Goal: Task Accomplishment & Management: Complete application form

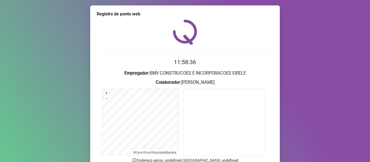
scroll to position [49, 0]
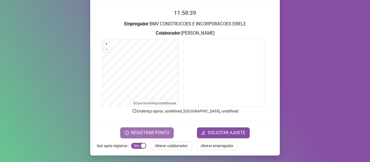
click at [148, 132] on span "REGISTRAR PONTO" at bounding box center [150, 133] width 38 height 6
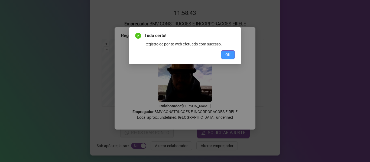
click at [225, 57] on button "OK" at bounding box center [228, 54] width 14 height 9
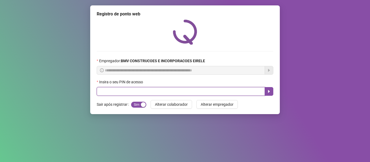
click at [158, 90] on input "text" at bounding box center [181, 91] width 168 height 9
type input "****"
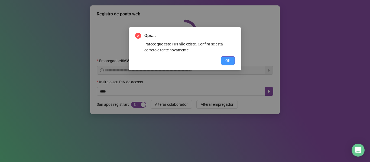
click at [230, 58] on span "OK" at bounding box center [227, 61] width 5 height 6
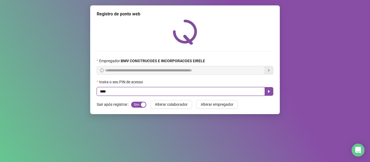
drag, startPoint x: 112, startPoint y: 94, endPoint x: 72, endPoint y: 96, distance: 40.1
click at [78, 96] on div "**********" at bounding box center [185, 81] width 370 height 162
click at [267, 91] on icon "caret-right" at bounding box center [269, 91] width 4 height 4
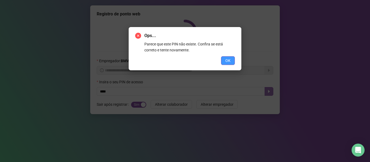
click at [230, 64] on button "OK" at bounding box center [228, 60] width 14 height 9
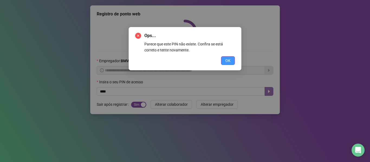
click at [225, 61] on button "OK" at bounding box center [228, 60] width 14 height 9
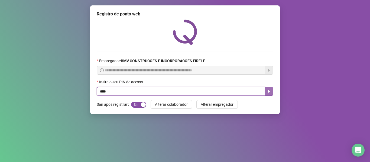
drag, startPoint x: 117, startPoint y: 90, endPoint x: 62, endPoint y: 91, distance: 55.2
click at [69, 91] on div "**********" at bounding box center [185, 81] width 370 height 162
drag, startPoint x: 115, startPoint y: 92, endPoint x: 55, endPoint y: 93, distance: 59.6
click at [55, 93] on div "**********" at bounding box center [185, 81] width 370 height 162
type input "*****"
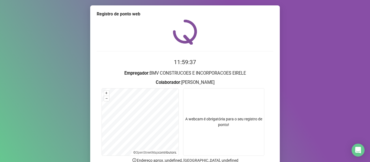
scroll to position [49, 0]
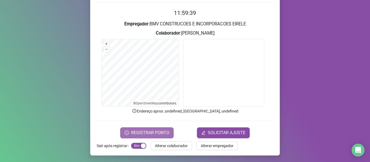
click at [134, 132] on span "REGISTRAR PONTO" at bounding box center [150, 133] width 38 height 6
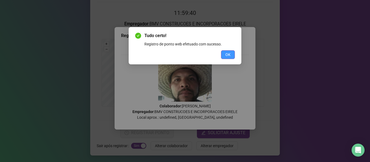
click at [231, 54] on button "OK" at bounding box center [228, 54] width 14 height 9
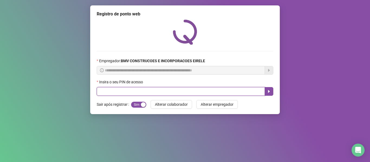
click at [109, 90] on input "text" at bounding box center [181, 91] width 168 height 9
type input "*****"
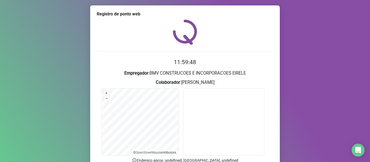
scroll to position [49, 0]
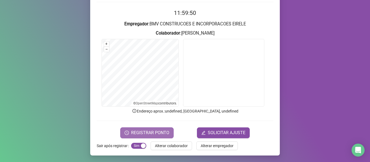
click at [154, 134] on span "REGISTRAR PONTO" at bounding box center [150, 133] width 38 height 6
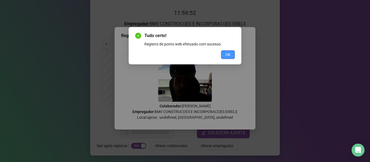
click at [223, 50] on button "OK" at bounding box center [228, 54] width 14 height 9
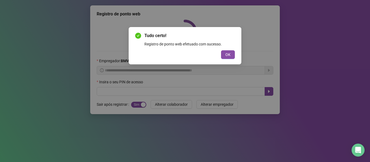
scroll to position [0, 0]
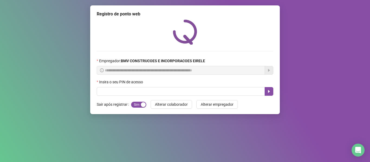
click at [119, 96] on div "**********" at bounding box center [184, 59] width 189 height 109
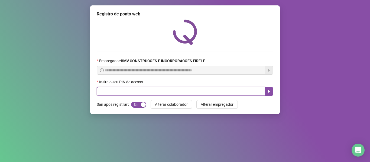
click at [119, 94] on input "text" at bounding box center [181, 91] width 168 height 9
type input "*****"
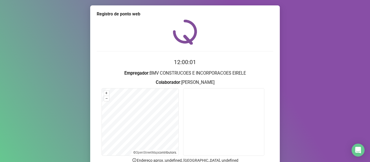
scroll to position [49, 0]
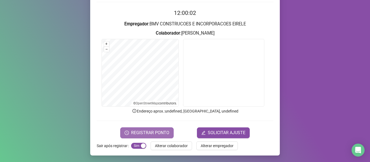
click at [159, 137] on button "REGISTRAR PONTO" at bounding box center [146, 133] width 53 height 11
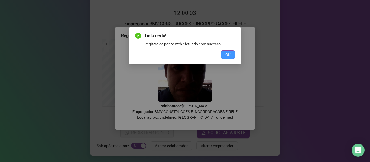
click at [222, 54] on button "OK" at bounding box center [228, 54] width 14 height 9
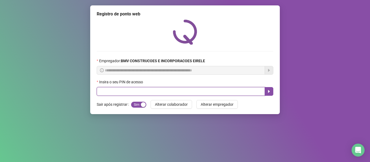
click at [117, 91] on input "text" at bounding box center [181, 91] width 168 height 9
type input "*****"
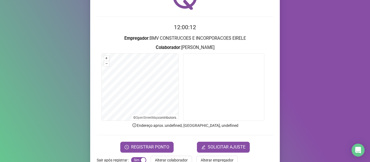
scroll to position [43, 0]
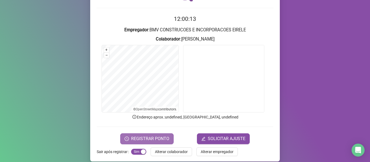
click at [152, 137] on span "REGISTRAR PONTO" at bounding box center [150, 139] width 38 height 6
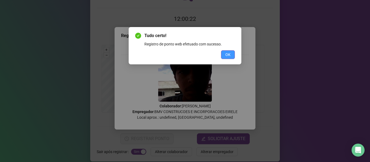
click at [231, 56] on button "OK" at bounding box center [228, 54] width 14 height 9
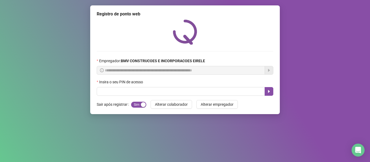
scroll to position [0, 0]
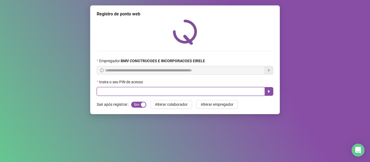
click at [167, 93] on input "text" at bounding box center [181, 91] width 168 height 9
type input "*****"
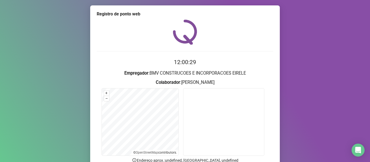
scroll to position [49, 0]
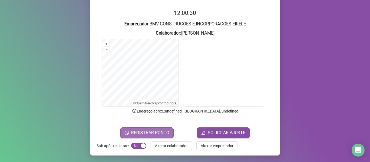
click at [156, 136] on button "REGISTRAR PONTO" at bounding box center [146, 133] width 53 height 11
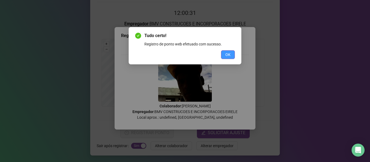
click at [225, 53] on button "OK" at bounding box center [228, 54] width 14 height 9
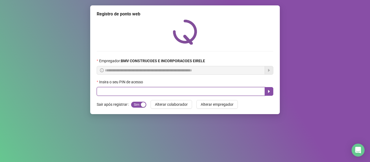
click at [102, 92] on input "text" at bounding box center [181, 91] width 168 height 9
type input "*****"
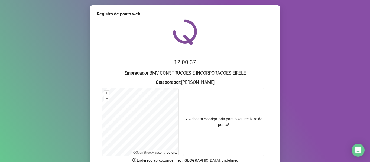
scroll to position [49, 0]
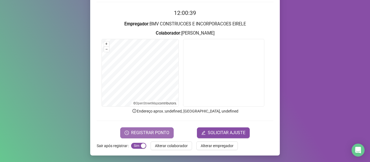
click at [160, 135] on span "REGISTRAR PONTO" at bounding box center [150, 133] width 38 height 6
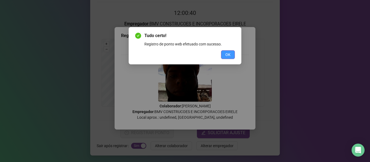
click at [226, 56] on span "OK" at bounding box center [227, 55] width 5 height 6
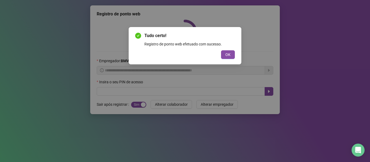
scroll to position [0, 0]
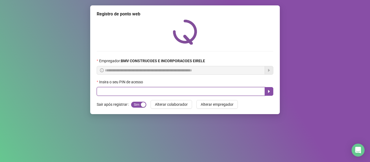
click at [110, 95] on input "text" at bounding box center [181, 91] width 168 height 9
type input "*****"
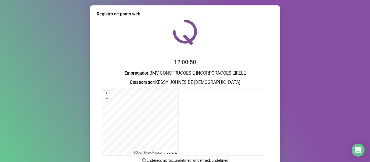
scroll to position [49, 0]
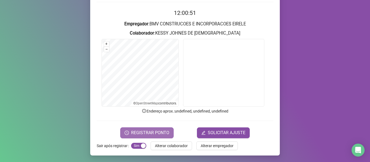
click at [132, 138] on button "REGISTRAR PONTO" at bounding box center [146, 133] width 53 height 11
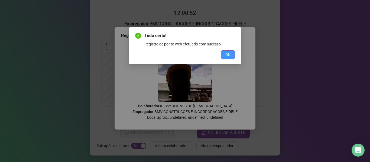
click at [222, 53] on button "OK" at bounding box center [228, 54] width 14 height 9
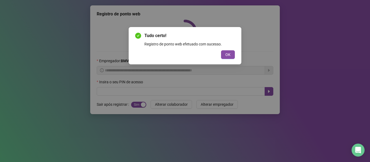
scroll to position [0, 0]
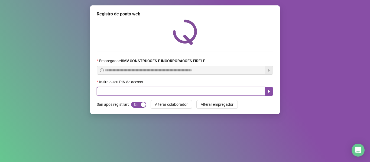
click at [134, 89] on input "text" at bounding box center [181, 91] width 168 height 9
type input "*****"
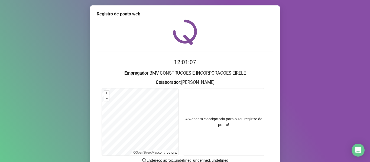
scroll to position [49, 0]
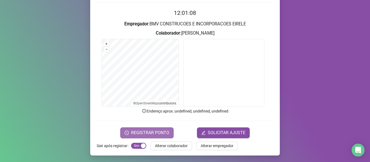
click at [159, 133] on span "REGISTRAR PONTO" at bounding box center [150, 133] width 38 height 6
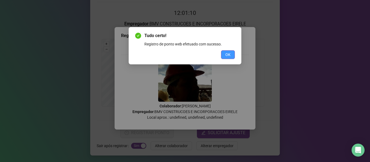
click at [221, 56] on button "OK" at bounding box center [228, 54] width 14 height 9
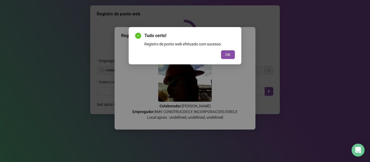
scroll to position [0, 0]
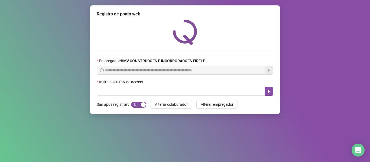
click at [136, 85] on div "Insira o seu PIN de acesso" at bounding box center [185, 83] width 177 height 8
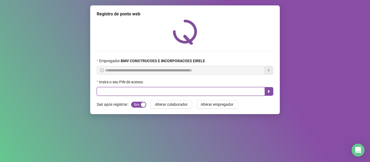
click at [131, 94] on input "text" at bounding box center [181, 91] width 168 height 9
type input "*****"
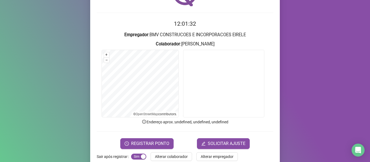
scroll to position [49, 0]
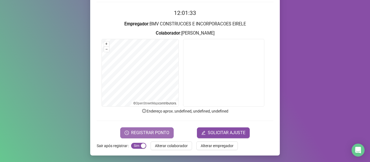
click at [150, 128] on button "REGISTRAR PONTO" at bounding box center [146, 133] width 53 height 11
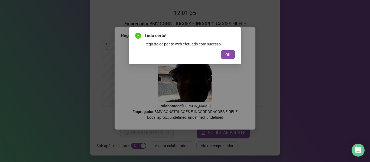
click at [229, 54] on span "OK" at bounding box center [227, 55] width 5 height 6
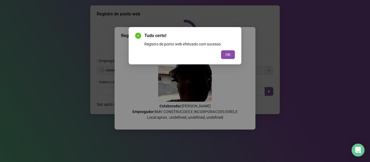
scroll to position [0, 0]
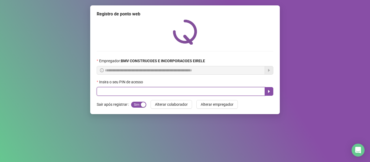
click at [136, 93] on input "text" at bounding box center [181, 91] width 168 height 9
type input "*****"
click at [221, 56] on button "OK" at bounding box center [228, 60] width 14 height 9
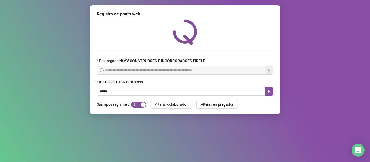
click at [275, 93] on div "**********" at bounding box center [184, 59] width 189 height 109
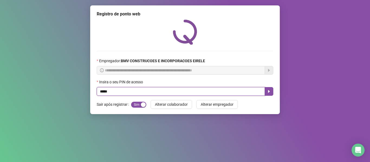
click at [264, 93] on input "*****" at bounding box center [181, 91] width 168 height 9
click at [268, 91] on icon "caret-right" at bounding box center [269, 91] width 2 height 3
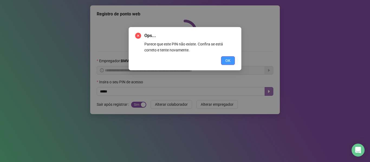
drag, startPoint x: 230, startPoint y: 58, endPoint x: 217, endPoint y: 69, distance: 17.1
click at [230, 58] on span "OK" at bounding box center [227, 61] width 5 height 6
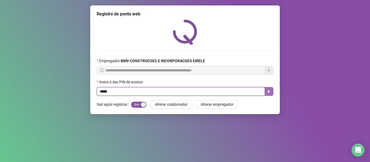
drag, startPoint x: 165, startPoint y: 93, endPoint x: 62, endPoint y: 94, distance: 102.9
click at [75, 93] on div "**********" at bounding box center [185, 81] width 370 height 162
type input "*****"
click at [271, 93] on icon "caret-right" at bounding box center [269, 91] width 4 height 4
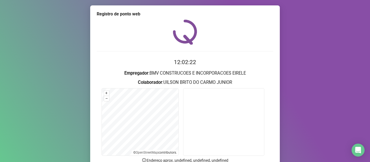
scroll to position [49, 0]
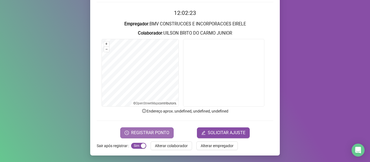
click at [159, 133] on span "REGISTRAR PONTO" at bounding box center [150, 133] width 38 height 6
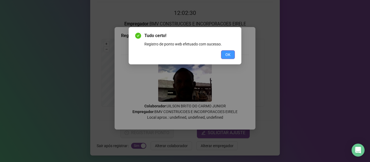
click at [224, 52] on button "OK" at bounding box center [228, 54] width 14 height 9
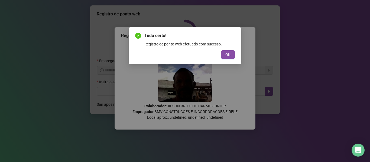
scroll to position [0, 0]
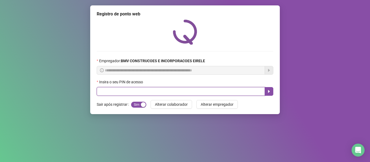
click at [158, 94] on input "text" at bounding box center [181, 91] width 168 height 9
type input "*****"
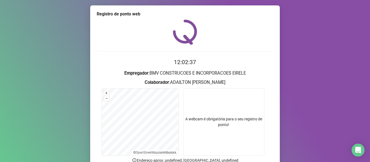
scroll to position [49, 0]
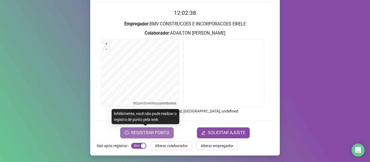
click at [156, 135] on span "REGISTRAR PONTO" at bounding box center [150, 133] width 38 height 6
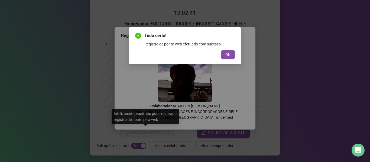
click at [226, 52] on span "OK" at bounding box center [227, 55] width 5 height 6
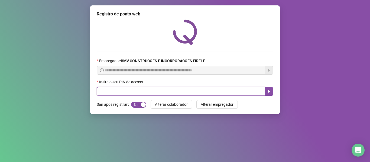
click at [133, 91] on input "text" at bounding box center [181, 91] width 168 height 9
type input "*****"
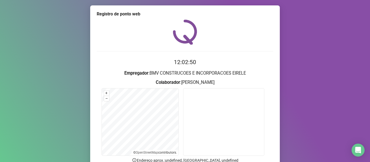
scroll to position [49, 0]
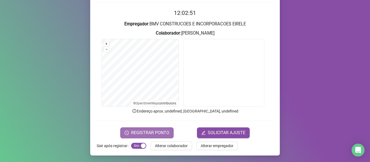
click at [160, 133] on span "REGISTRAR PONTO" at bounding box center [150, 133] width 38 height 6
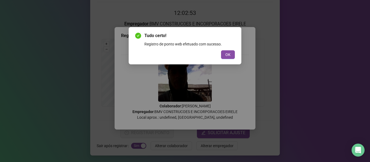
click at [226, 55] on span "OK" at bounding box center [227, 55] width 5 height 6
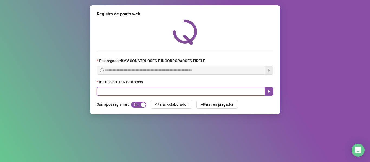
click at [172, 94] on input "text" at bounding box center [181, 91] width 168 height 9
type input "*****"
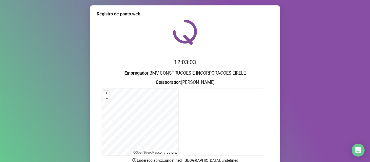
scroll to position [49, 0]
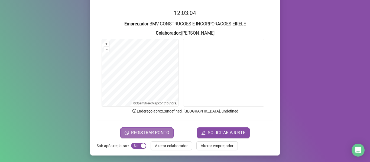
click at [168, 131] on button "REGISTRAR PONTO" at bounding box center [146, 133] width 53 height 11
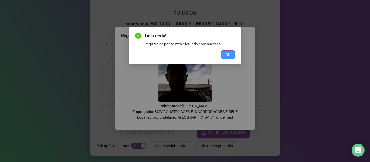
click at [228, 55] on span "OK" at bounding box center [227, 55] width 5 height 6
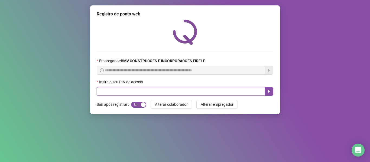
click at [142, 89] on input "text" at bounding box center [181, 91] width 168 height 9
type input "*****"
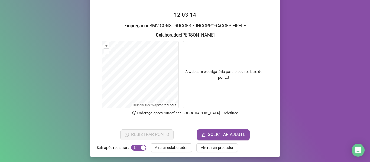
scroll to position [49, 0]
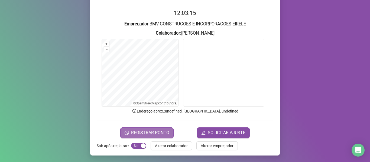
click at [151, 134] on span "REGISTRAR PONTO" at bounding box center [150, 133] width 38 height 6
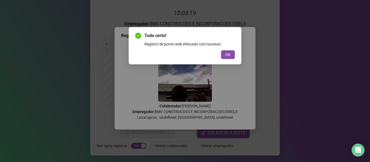
click at [225, 54] on button "OK" at bounding box center [228, 54] width 14 height 9
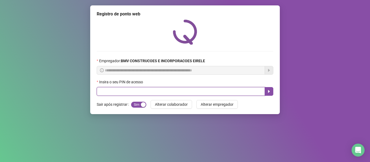
click at [127, 92] on input "text" at bounding box center [181, 91] width 168 height 9
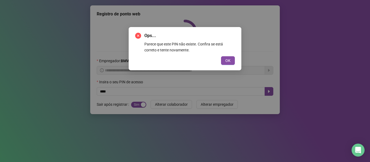
drag, startPoint x: 226, startPoint y: 61, endPoint x: 152, endPoint y: 86, distance: 78.1
click at [226, 63] on span "OK" at bounding box center [227, 61] width 5 height 6
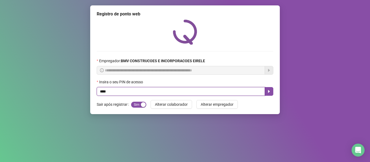
drag, startPoint x: 124, startPoint y: 93, endPoint x: 86, endPoint y: 98, distance: 38.7
click at [87, 97] on div "**********" at bounding box center [185, 81] width 370 height 162
type input "*****"
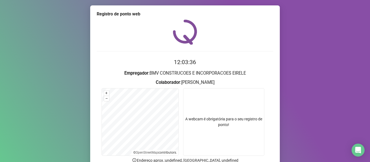
scroll to position [49, 0]
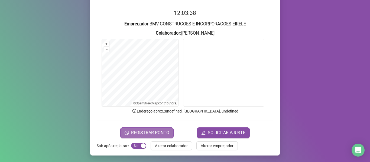
click at [138, 130] on span "REGISTRAR PONTO" at bounding box center [150, 133] width 38 height 6
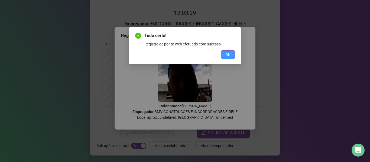
click at [222, 54] on button "OK" at bounding box center [228, 54] width 14 height 9
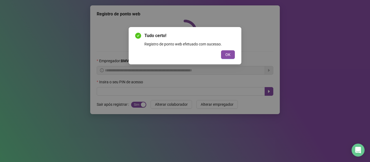
scroll to position [0, 0]
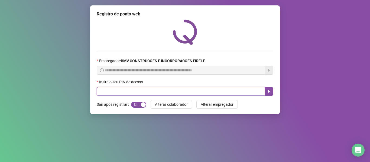
click at [124, 93] on input "text" at bounding box center [181, 91] width 168 height 9
type input "*****"
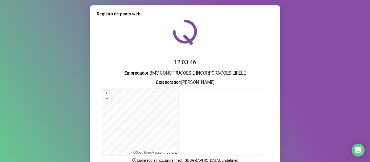
scroll to position [49, 0]
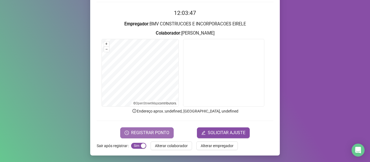
click at [141, 135] on span "REGISTRAR PONTO" at bounding box center [150, 133] width 38 height 6
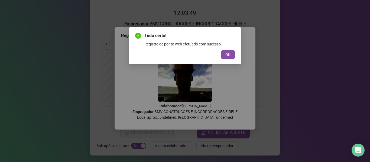
click at [229, 55] on span "OK" at bounding box center [227, 55] width 5 height 6
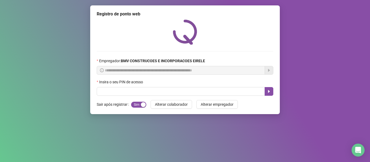
scroll to position [0, 0]
click at [100, 97] on div "**********" at bounding box center [184, 59] width 189 height 109
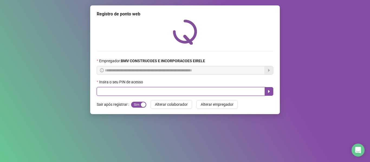
click at [102, 94] on input "text" at bounding box center [181, 91] width 168 height 9
type input "*****"
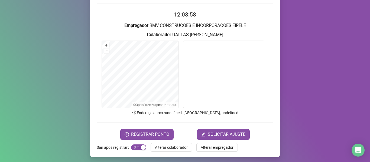
scroll to position [49, 0]
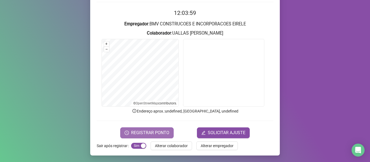
click at [153, 131] on span "REGISTRAR PONTO" at bounding box center [150, 133] width 38 height 6
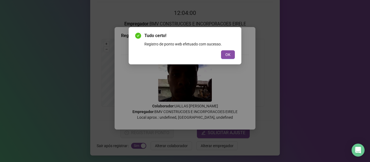
click at [228, 60] on div "Tudo certo! Registro de ponto web efetuado com sucesso. OK" at bounding box center [185, 45] width 113 height 37
click at [228, 57] on span "OK" at bounding box center [227, 55] width 5 height 6
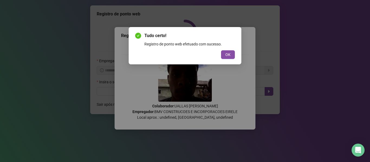
scroll to position [0, 0]
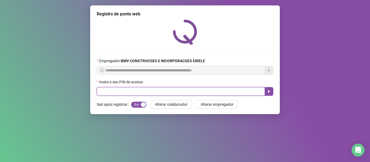
click at [157, 95] on input "text" at bounding box center [181, 91] width 168 height 9
type input "*****"
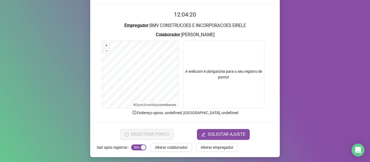
scroll to position [49, 0]
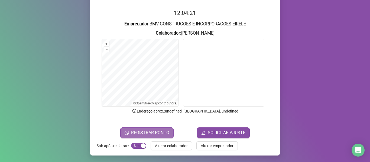
click at [160, 134] on span "REGISTRAR PONTO" at bounding box center [150, 133] width 38 height 6
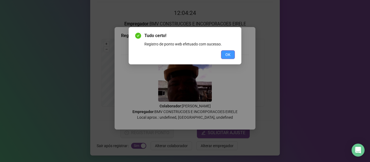
click at [229, 52] on span "OK" at bounding box center [227, 55] width 5 height 6
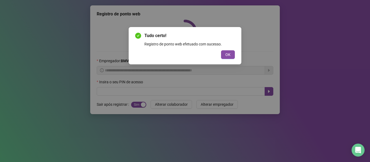
scroll to position [0, 0]
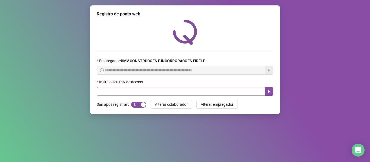
drag, startPoint x: 159, startPoint y: 99, endPoint x: 160, endPoint y: 96, distance: 3.0
click at [159, 99] on div "**********" at bounding box center [184, 59] width 189 height 109
click at [160, 96] on input "text" at bounding box center [181, 91] width 168 height 9
type input "*****"
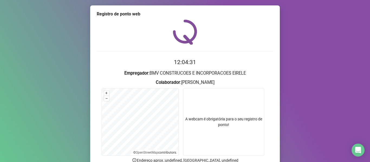
scroll to position [49, 0]
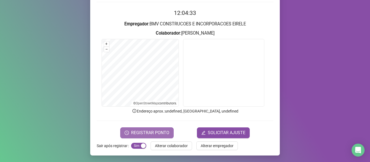
click at [146, 137] on button "REGISTRAR PONTO" at bounding box center [146, 133] width 53 height 11
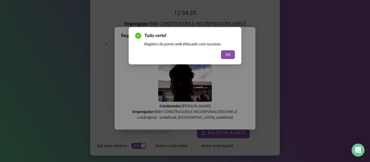
click at [220, 55] on div "OK" at bounding box center [185, 54] width 100 height 9
click at [227, 55] on span "OK" at bounding box center [227, 55] width 5 height 6
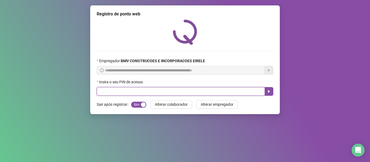
click at [139, 91] on input "text" at bounding box center [181, 91] width 168 height 9
type input "*****"
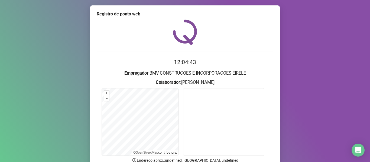
scroll to position [49, 0]
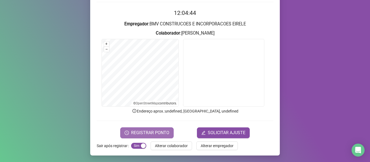
click at [158, 134] on span "REGISTRAR PONTO" at bounding box center [150, 133] width 38 height 6
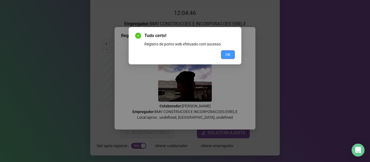
click at [226, 52] on span "OK" at bounding box center [227, 55] width 5 height 6
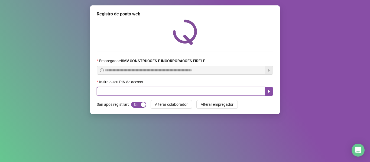
click at [128, 94] on input "text" at bounding box center [181, 91] width 168 height 9
type input "*****"
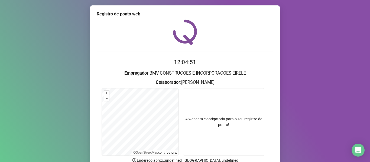
scroll to position [49, 0]
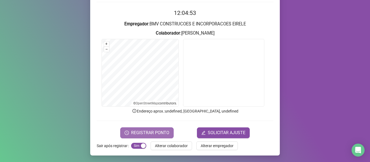
click at [141, 137] on button "REGISTRAR PONTO" at bounding box center [146, 133] width 53 height 11
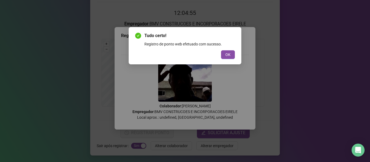
click at [227, 59] on div "Tudo certo! Registro de ponto web efetuado com sucesso. OK" at bounding box center [185, 45] width 113 height 37
click at [227, 56] on span "OK" at bounding box center [227, 55] width 5 height 6
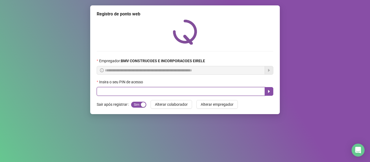
click at [138, 92] on input "text" at bounding box center [181, 91] width 168 height 9
type input "*****"
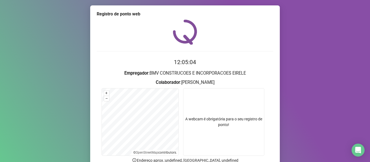
scroll to position [49, 0]
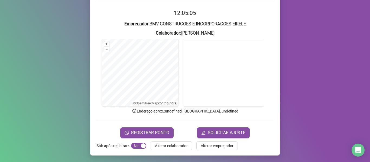
click at [143, 140] on div "Registro de ponto web 12:05:05 Empregador : BMV CONSTRUCOES E INCORPORACOES EIR…" at bounding box center [184, 56] width 189 height 200
click at [147, 130] on span "REGISTRAR PONTO" at bounding box center [150, 133] width 38 height 6
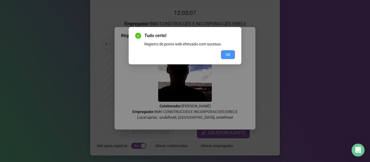
click at [225, 55] on button "OK" at bounding box center [228, 54] width 14 height 9
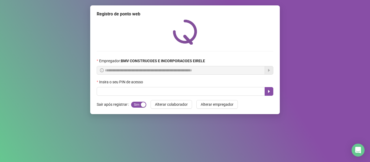
scroll to position [0, 0]
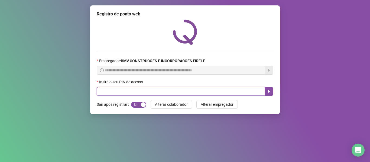
click at [143, 89] on input "text" at bounding box center [181, 91] width 168 height 9
type input "*****"
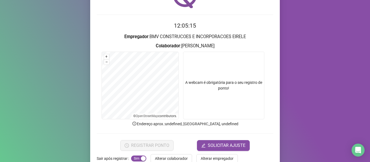
scroll to position [49, 0]
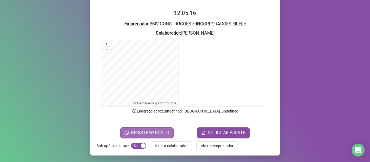
click at [158, 135] on span "REGISTRAR PONTO" at bounding box center [150, 133] width 38 height 6
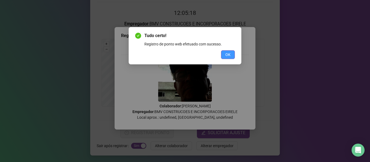
click at [229, 57] on span "OK" at bounding box center [227, 55] width 5 height 6
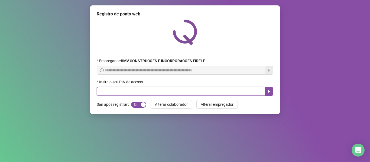
click at [131, 92] on input "text" at bounding box center [181, 91] width 168 height 9
type input "*****"
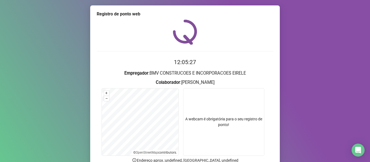
scroll to position [49, 0]
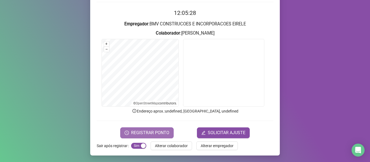
click at [160, 135] on span "REGISTRAR PONTO" at bounding box center [150, 133] width 38 height 6
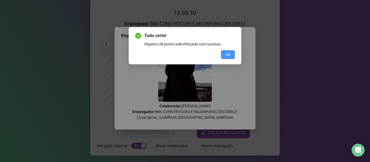
click at [223, 55] on button "OK" at bounding box center [228, 54] width 14 height 9
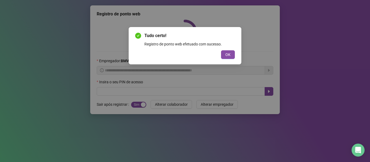
scroll to position [0, 0]
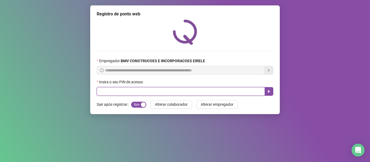
click at [132, 93] on input "text" at bounding box center [181, 91] width 168 height 9
type input "*****"
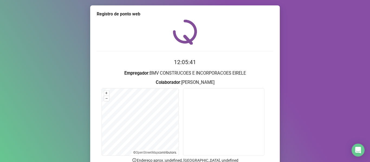
scroll to position [49, 0]
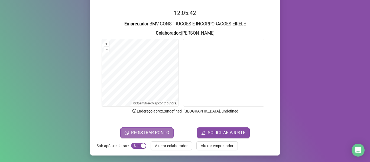
click at [165, 130] on span "REGISTRAR PONTO" at bounding box center [150, 133] width 38 height 6
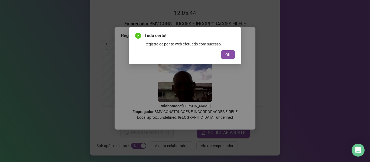
click at [233, 53] on button "OK" at bounding box center [228, 54] width 14 height 9
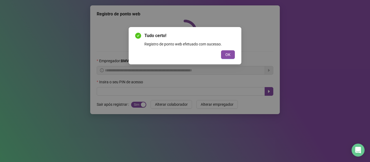
scroll to position [0, 0]
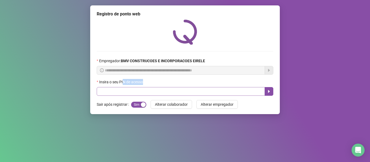
drag, startPoint x: 122, startPoint y: 85, endPoint x: 121, endPoint y: 91, distance: 6.4
click at [121, 90] on div "Insira o seu PIN de acesso" at bounding box center [185, 87] width 177 height 17
click at [120, 91] on input "text" at bounding box center [181, 91] width 168 height 9
type input "*****"
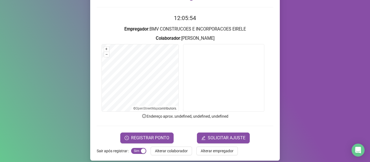
scroll to position [49, 0]
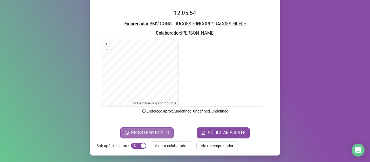
click at [148, 135] on span "REGISTRAR PONTO" at bounding box center [150, 133] width 38 height 6
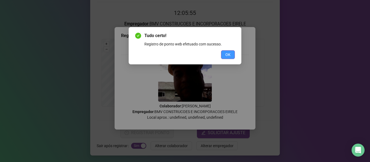
click at [230, 55] on span "OK" at bounding box center [227, 55] width 5 height 6
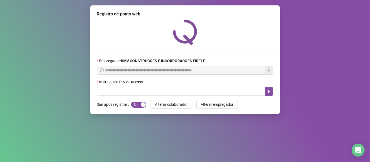
scroll to position [0, 0]
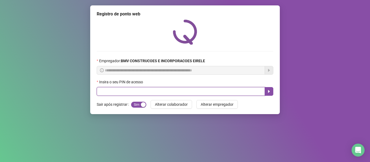
click at [149, 91] on input "text" at bounding box center [181, 91] width 168 height 9
type input "*****"
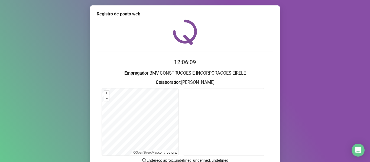
scroll to position [49, 0]
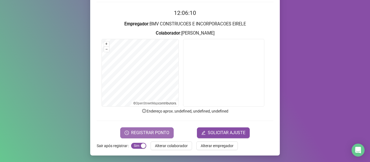
click at [169, 133] on button "REGISTRAR PONTO" at bounding box center [146, 133] width 53 height 11
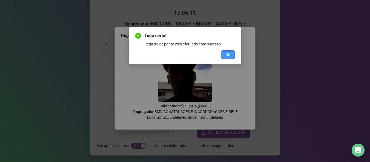
click at [232, 55] on button "OK" at bounding box center [228, 54] width 14 height 9
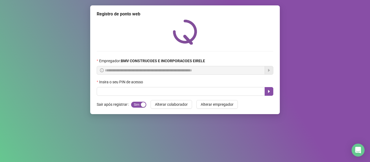
scroll to position [0, 0]
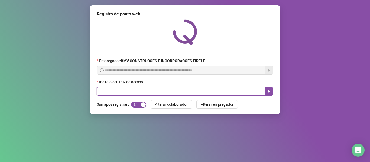
click at [155, 91] on input "text" at bounding box center [181, 91] width 168 height 9
type input "*****"
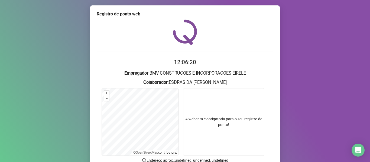
scroll to position [49, 0]
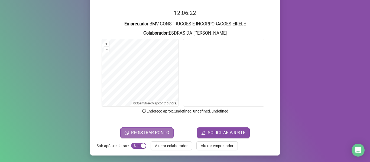
click at [151, 130] on span "REGISTRAR PONTO" at bounding box center [150, 133] width 38 height 6
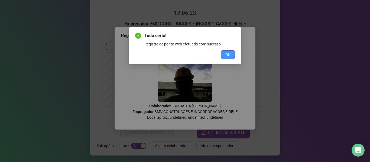
click at [227, 55] on span "OK" at bounding box center [227, 55] width 5 height 6
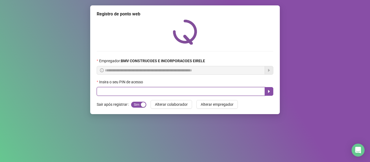
click at [136, 88] on input "text" at bounding box center [181, 91] width 168 height 9
type input "*****"
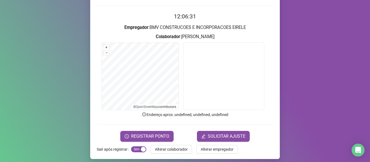
scroll to position [49, 0]
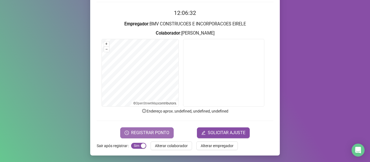
click at [168, 135] on button "REGISTRAR PONTO" at bounding box center [146, 133] width 53 height 11
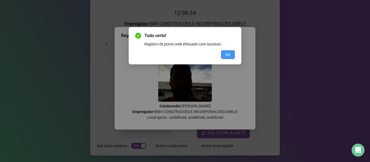
click at [226, 53] on span "OK" at bounding box center [227, 55] width 5 height 6
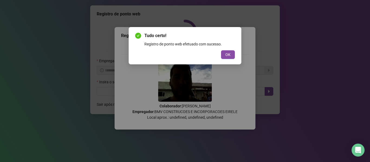
scroll to position [0, 0]
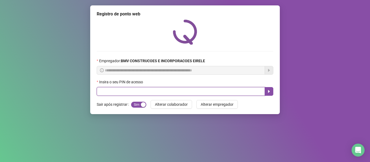
click at [133, 89] on input "text" at bounding box center [181, 91] width 168 height 9
type input "*"
type input "*****"
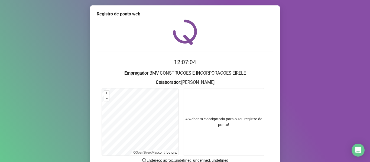
scroll to position [49, 0]
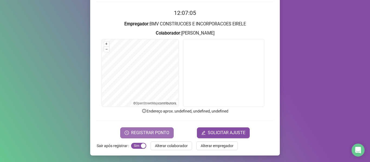
click at [156, 132] on span "REGISTRAR PONTO" at bounding box center [150, 133] width 38 height 6
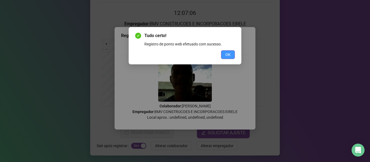
click at [225, 57] on span "OK" at bounding box center [227, 55] width 5 height 6
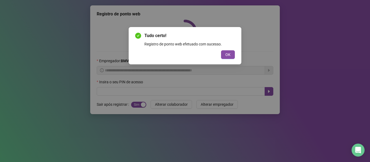
scroll to position [0, 0]
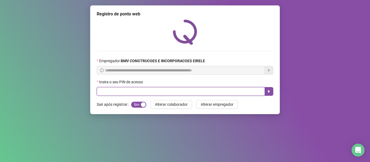
click at [142, 88] on input "text" at bounding box center [181, 91] width 168 height 9
type input "*****"
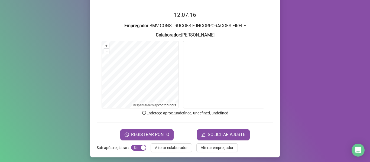
scroll to position [49, 0]
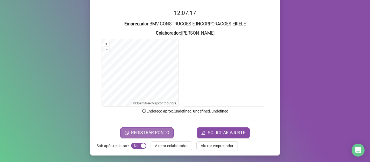
click at [149, 130] on span "REGISTRAR PONTO" at bounding box center [150, 133] width 38 height 6
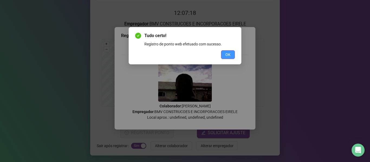
click at [224, 56] on button "OK" at bounding box center [228, 54] width 14 height 9
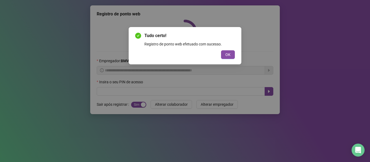
scroll to position [0, 0]
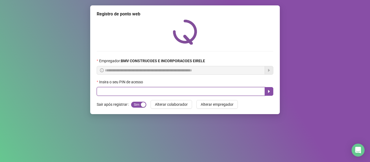
click at [119, 89] on input "text" at bounding box center [181, 91] width 168 height 9
type input "*****"
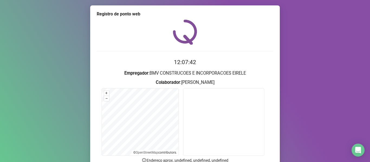
scroll to position [49, 0]
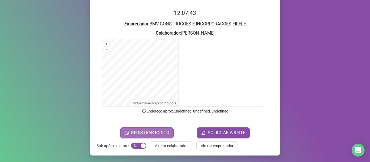
click at [153, 133] on span "REGISTRAR PONTO" at bounding box center [150, 133] width 38 height 6
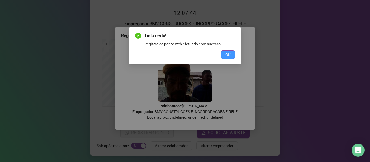
click at [230, 54] on span "OK" at bounding box center [227, 55] width 5 height 6
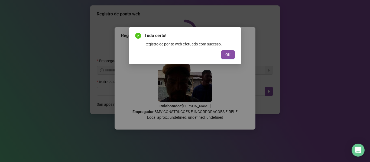
scroll to position [0, 0]
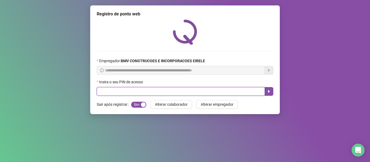
click at [136, 89] on input "text" at bounding box center [181, 91] width 168 height 9
type input "*****"
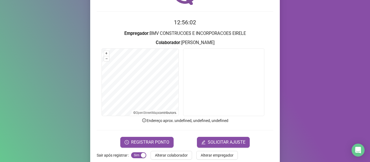
scroll to position [49, 0]
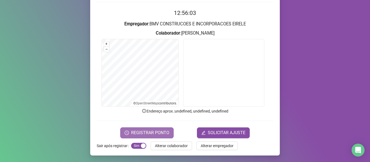
click at [128, 130] on button "REGISTRAR PONTO" at bounding box center [146, 133] width 53 height 11
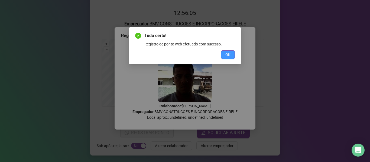
click at [224, 56] on button "OK" at bounding box center [228, 54] width 14 height 9
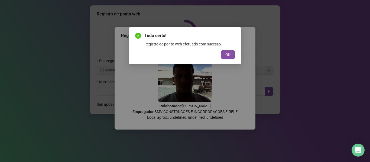
scroll to position [0, 0]
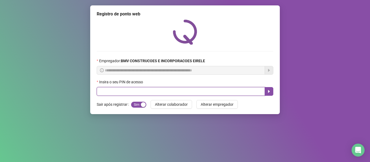
click at [119, 90] on input "text" at bounding box center [181, 91] width 168 height 9
type input "*****"
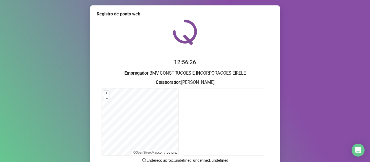
scroll to position [49, 0]
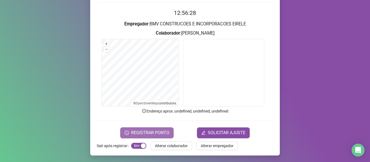
click at [136, 136] on button "REGISTRAR PONTO" at bounding box center [146, 133] width 53 height 11
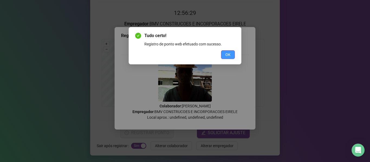
click at [230, 55] on span "OK" at bounding box center [227, 55] width 5 height 6
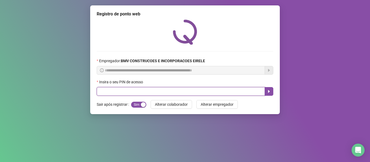
click at [142, 92] on input "text" at bounding box center [181, 91] width 168 height 9
type input "*****"
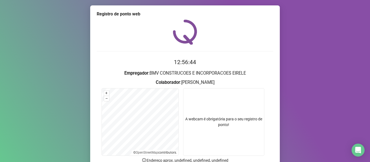
scroll to position [49, 0]
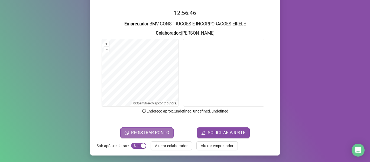
click at [158, 132] on span "REGISTRAR PONTO" at bounding box center [150, 133] width 38 height 6
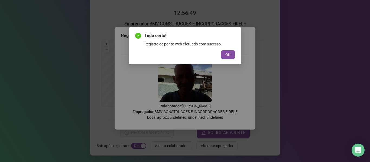
click at [233, 53] on button "OK" at bounding box center [228, 54] width 14 height 9
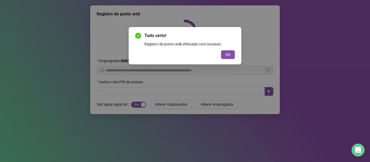
scroll to position [0, 0]
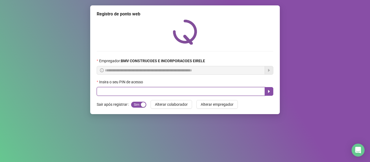
click at [145, 89] on input "text" at bounding box center [181, 91] width 168 height 9
type input "*****"
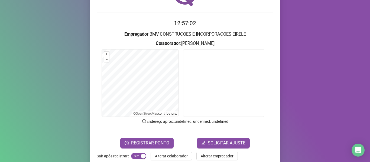
scroll to position [49, 0]
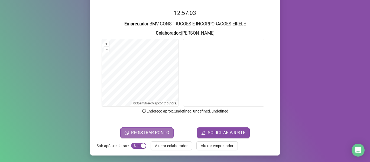
click at [146, 136] on span "REGISTRAR PONTO" at bounding box center [150, 133] width 38 height 6
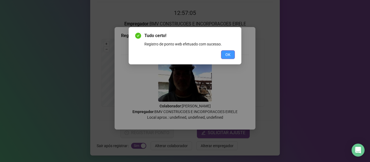
click at [228, 56] on span "OK" at bounding box center [227, 55] width 5 height 6
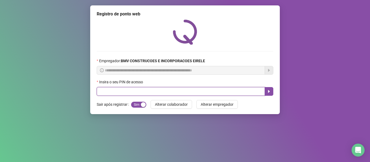
click at [136, 92] on input "text" at bounding box center [181, 91] width 168 height 9
type input "*****"
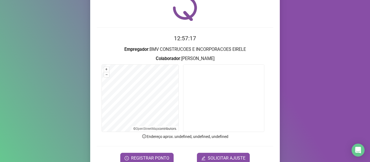
scroll to position [49, 0]
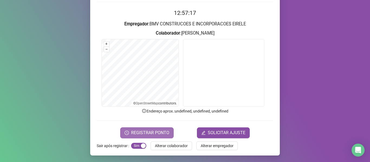
click at [166, 133] on span "REGISTRAR PONTO" at bounding box center [150, 133] width 38 height 6
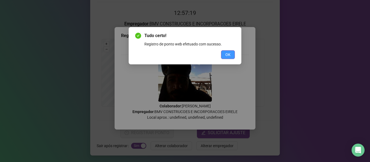
click at [221, 52] on button "OK" at bounding box center [228, 54] width 14 height 9
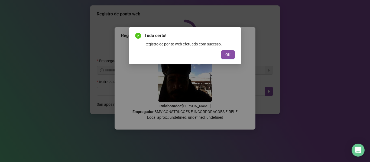
scroll to position [0, 0]
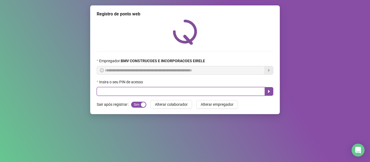
click at [140, 92] on input "text" at bounding box center [181, 91] width 168 height 9
type input "*****"
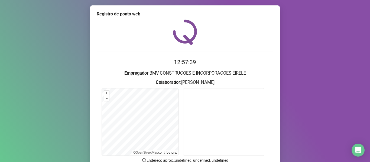
scroll to position [49, 0]
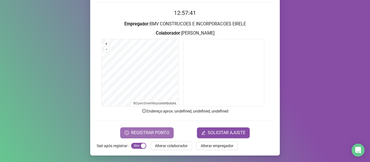
click at [132, 130] on span "REGISTRAR PONTO" at bounding box center [150, 133] width 38 height 6
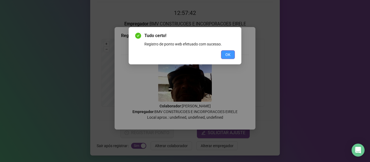
click at [227, 57] on span "OK" at bounding box center [227, 55] width 5 height 6
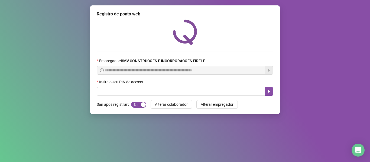
scroll to position [0, 0]
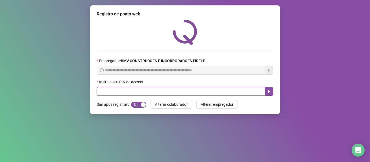
click at [142, 90] on input "text" at bounding box center [181, 91] width 168 height 9
type input "*****"
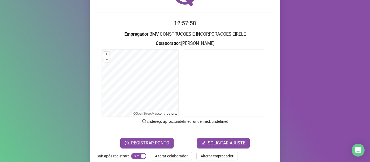
scroll to position [41, 0]
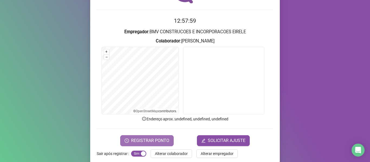
click at [132, 138] on span "REGISTRAR PONTO" at bounding box center [150, 141] width 38 height 6
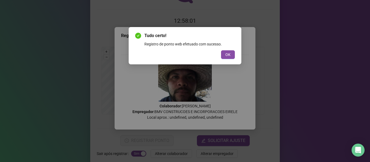
click at [228, 51] on button "OK" at bounding box center [228, 54] width 14 height 9
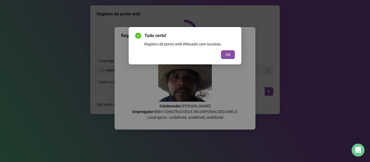
scroll to position [0, 0]
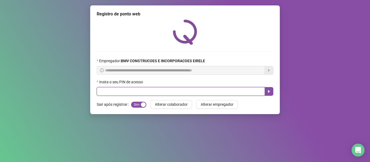
click at [154, 91] on input "text" at bounding box center [181, 91] width 168 height 9
type input "*****"
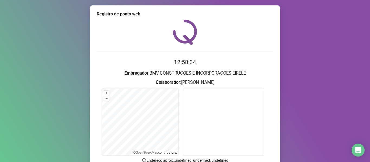
scroll to position [49, 0]
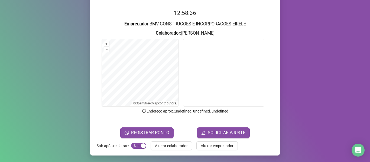
click at [131, 126] on form "12:58:36 Empregador : BMV CONSTRUCOES E INCORPORACOES EIRELE Colaborador : ANTO…" at bounding box center [185, 73] width 177 height 129
click at [131, 127] on form "12:58:36 Empregador : BMV CONSTRUCOES E INCORPORACOES EIRELE Colaborador : ANTO…" at bounding box center [185, 73] width 177 height 129
click at [132, 131] on span "REGISTRAR PONTO" at bounding box center [150, 133] width 38 height 6
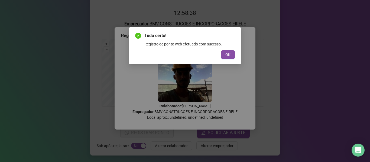
click at [228, 55] on span "OK" at bounding box center [227, 55] width 5 height 6
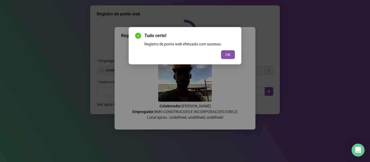
scroll to position [0, 0]
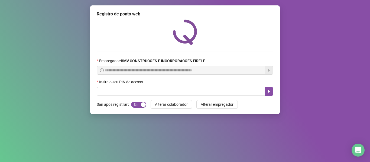
click at [160, 99] on div "**********" at bounding box center [184, 59] width 189 height 109
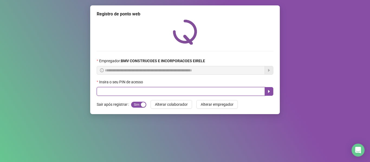
click at [160, 92] on input "text" at bounding box center [181, 91] width 168 height 9
type input "*****"
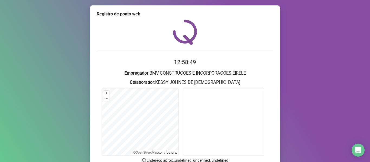
scroll to position [49, 0]
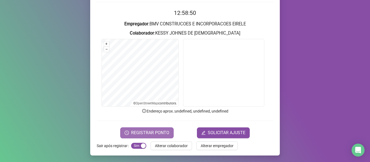
click at [139, 131] on span "REGISTRAR PONTO" at bounding box center [150, 133] width 38 height 6
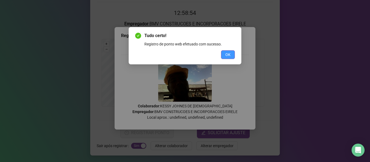
drag, startPoint x: 230, startPoint y: 55, endPoint x: 221, endPoint y: 63, distance: 12.1
click at [230, 55] on span "OK" at bounding box center [227, 55] width 5 height 6
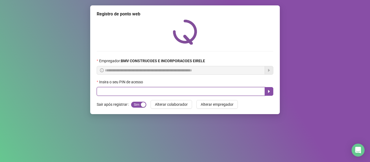
click at [161, 93] on input "text" at bounding box center [181, 91] width 168 height 9
type input "*****"
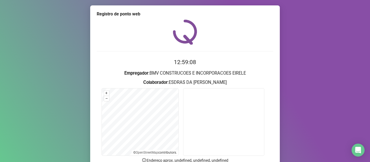
scroll to position [49, 0]
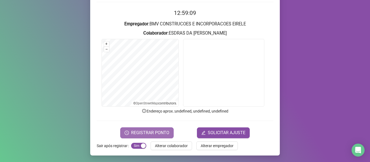
click at [149, 130] on span "REGISTRAR PONTO" at bounding box center [150, 133] width 38 height 6
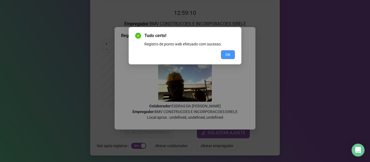
click at [226, 55] on span "OK" at bounding box center [227, 55] width 5 height 6
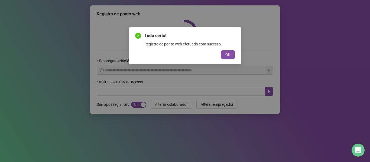
scroll to position [0, 0]
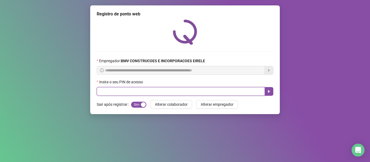
click at [157, 93] on input "text" at bounding box center [181, 91] width 168 height 9
type input "*****"
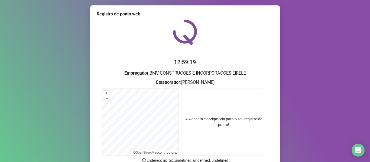
scroll to position [48, 0]
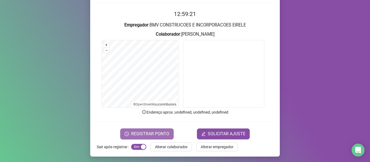
click at [166, 132] on span "REGISTRAR PONTO" at bounding box center [150, 134] width 38 height 6
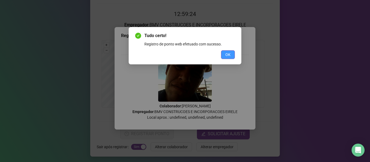
click at [230, 54] on span "OK" at bounding box center [227, 55] width 5 height 6
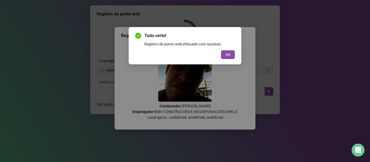
scroll to position [0, 0]
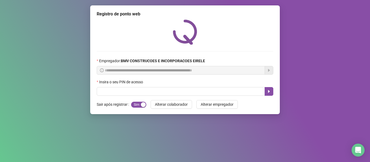
click at [184, 83] on div "Insira o seu PIN de acesso" at bounding box center [185, 83] width 177 height 8
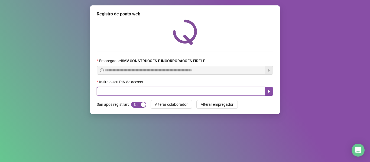
click at [183, 90] on input "text" at bounding box center [181, 91] width 168 height 9
type input "*****"
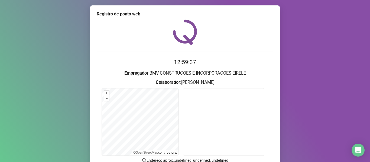
scroll to position [49, 0]
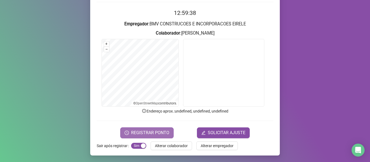
click at [165, 136] on button "REGISTRAR PONTO" at bounding box center [146, 133] width 53 height 11
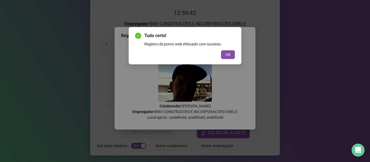
click at [224, 54] on button "OK" at bounding box center [228, 54] width 14 height 9
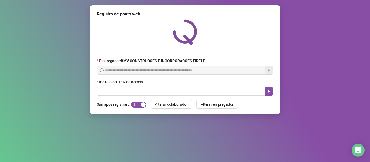
scroll to position [0, 0]
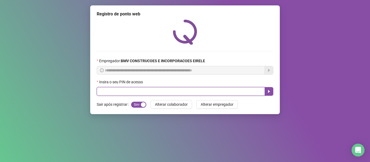
click at [158, 90] on input "text" at bounding box center [181, 91] width 168 height 9
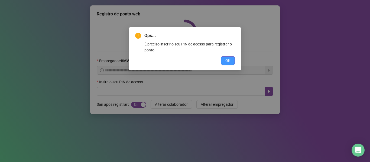
click at [221, 60] on button "OK" at bounding box center [228, 60] width 14 height 9
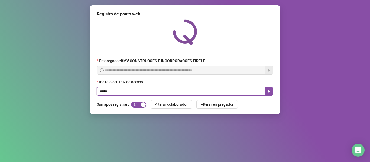
type input "*****"
click at [267, 95] on button "button" at bounding box center [268, 91] width 9 height 9
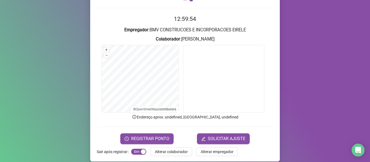
scroll to position [49, 0]
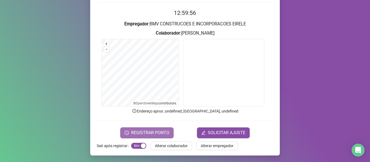
click at [128, 133] on icon "clock-circle" at bounding box center [127, 133] width 4 height 4
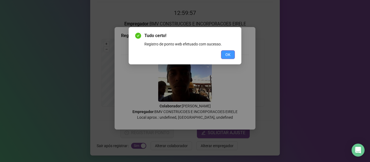
click at [229, 54] on span "OK" at bounding box center [227, 55] width 5 height 6
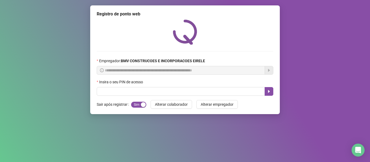
scroll to position [0, 0]
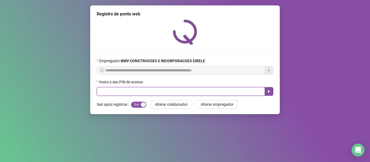
click at [139, 91] on input "text" at bounding box center [181, 91] width 168 height 9
type input "*****"
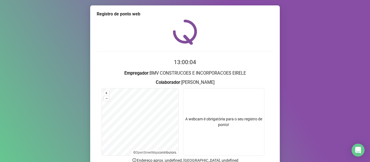
scroll to position [49, 0]
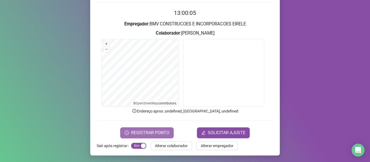
click at [138, 130] on span "REGISTRAR PONTO" at bounding box center [150, 133] width 38 height 6
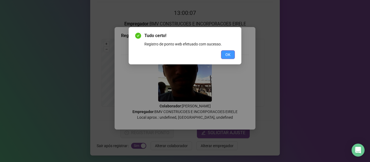
click at [225, 54] on button "OK" at bounding box center [228, 54] width 14 height 9
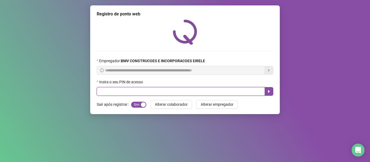
click at [139, 94] on input "text" at bounding box center [181, 91] width 168 height 9
type input "*****"
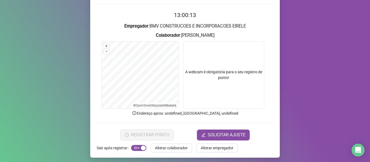
scroll to position [49, 0]
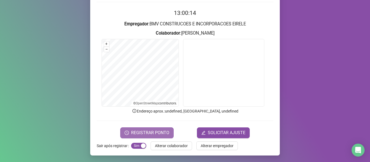
click at [163, 132] on span "REGISTRAR PONTO" at bounding box center [150, 133] width 38 height 6
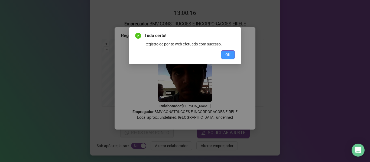
click at [230, 56] on span "OK" at bounding box center [227, 55] width 5 height 6
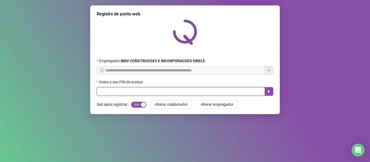
click at [151, 90] on input "text" at bounding box center [181, 91] width 168 height 9
type input "*****"
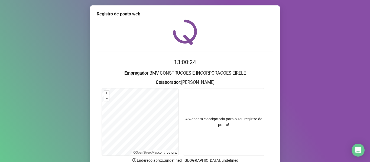
scroll to position [49, 0]
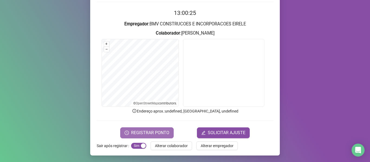
click at [157, 130] on span "REGISTRAR PONTO" at bounding box center [150, 133] width 38 height 6
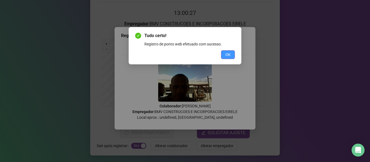
click at [230, 58] on button "OK" at bounding box center [228, 54] width 14 height 9
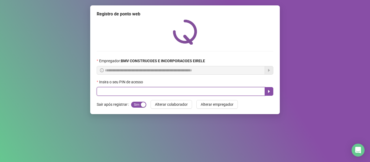
click at [194, 87] on input "text" at bounding box center [181, 91] width 168 height 9
type input "*****"
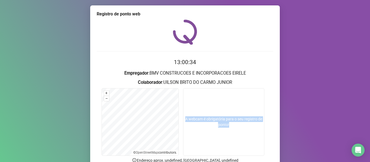
drag, startPoint x: 365, startPoint y: 78, endPoint x: 370, endPoint y: 134, distance: 56.2
click at [370, 134] on div "Registro de ponto web 13:00:34 Empregador : BMV CONSTRUCOES E INCORPORACOES EIR…" at bounding box center [185, 81] width 370 height 162
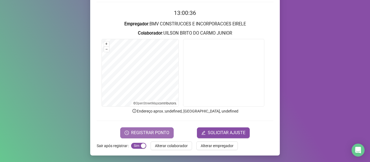
click at [165, 130] on span "REGISTRAR PONTO" at bounding box center [150, 133] width 38 height 6
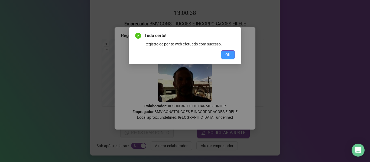
click at [228, 57] on span "OK" at bounding box center [227, 55] width 5 height 6
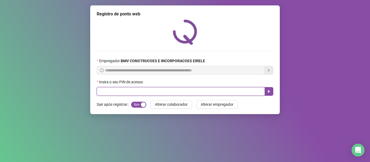
click at [151, 94] on input "text" at bounding box center [181, 91] width 168 height 9
type input "*****"
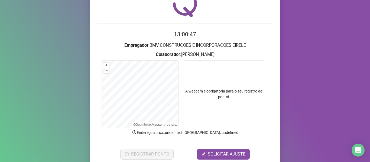
scroll to position [49, 0]
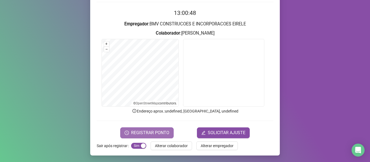
click at [148, 131] on span "REGISTRAR PONTO" at bounding box center [150, 133] width 38 height 6
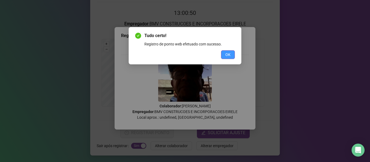
click at [226, 56] on span "OK" at bounding box center [227, 55] width 5 height 6
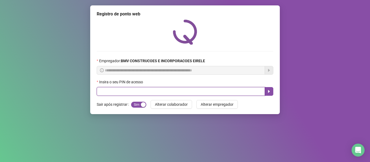
click at [136, 94] on input "text" at bounding box center [181, 91] width 168 height 9
type input "*****"
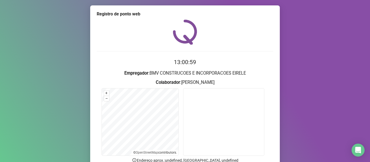
scroll to position [49, 0]
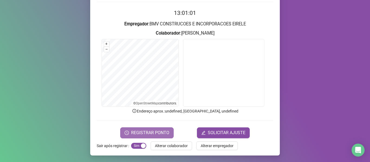
click at [156, 135] on span "REGISTRAR PONTO" at bounding box center [150, 133] width 38 height 6
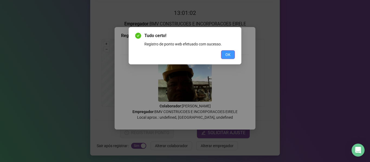
click at [226, 54] on span "OK" at bounding box center [227, 55] width 5 height 6
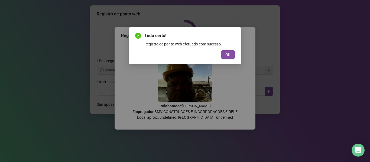
scroll to position [0, 0]
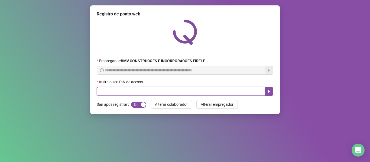
click at [140, 93] on input "text" at bounding box center [181, 91] width 168 height 9
type input "*****"
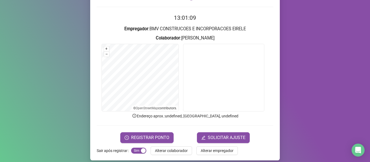
scroll to position [49, 0]
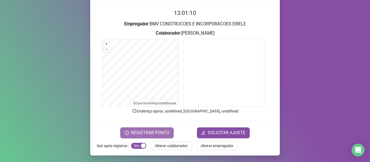
click at [161, 134] on span "REGISTRAR PONTO" at bounding box center [150, 133] width 38 height 6
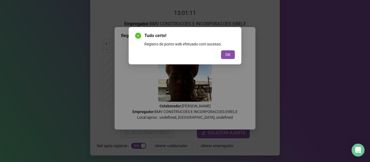
click at [227, 51] on button "OK" at bounding box center [228, 54] width 14 height 9
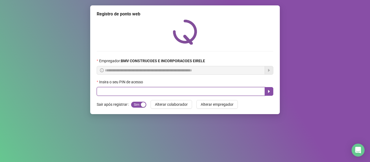
click at [172, 96] on input "text" at bounding box center [181, 91] width 168 height 9
type input "*****"
click at [119, 91] on input "*****" at bounding box center [181, 91] width 168 height 9
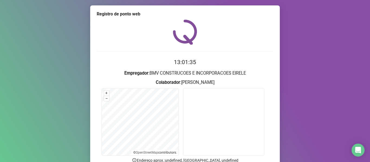
scroll to position [49, 0]
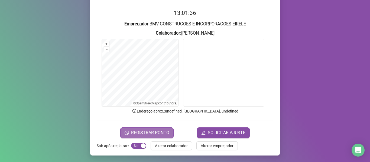
click at [145, 132] on span "REGISTRAR PONTO" at bounding box center [150, 133] width 38 height 6
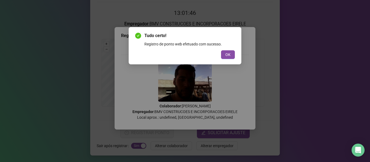
click at [222, 52] on button "OK" at bounding box center [228, 54] width 14 height 9
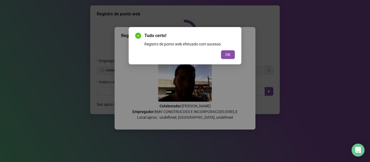
scroll to position [0, 0]
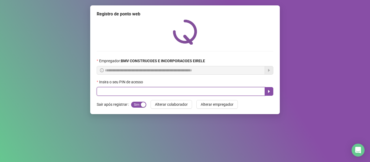
click at [153, 91] on input "text" at bounding box center [181, 91] width 168 height 9
type input "*****"
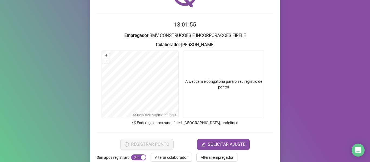
scroll to position [49, 0]
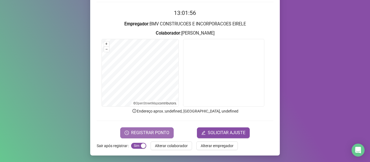
click at [135, 131] on span "REGISTRAR PONTO" at bounding box center [150, 133] width 38 height 6
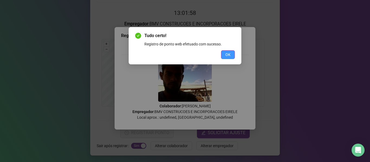
click at [224, 54] on button "OK" at bounding box center [228, 54] width 14 height 9
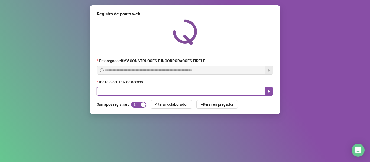
click at [183, 94] on input "text" at bounding box center [181, 91] width 168 height 9
type input "*****"
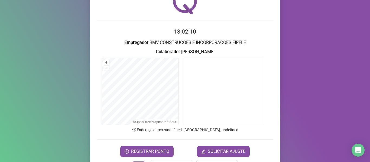
scroll to position [49, 0]
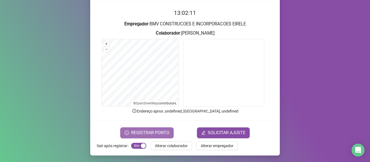
click at [159, 133] on span "REGISTRAR PONTO" at bounding box center [150, 133] width 38 height 6
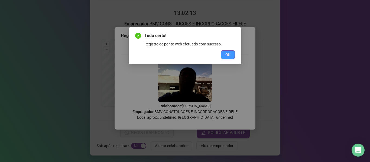
click at [224, 51] on button "OK" at bounding box center [228, 54] width 14 height 9
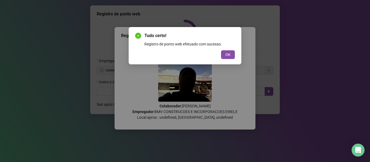
scroll to position [0, 0]
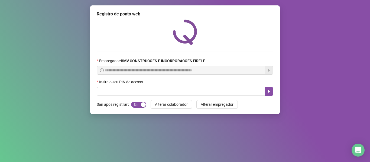
click at [152, 99] on div "**********" at bounding box center [184, 59] width 189 height 109
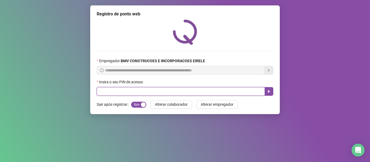
click at [153, 95] on input "text" at bounding box center [181, 91] width 168 height 9
type input "*****"
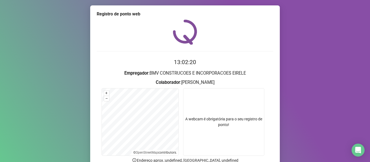
scroll to position [49, 0]
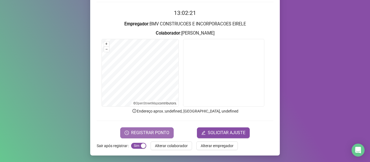
click at [161, 131] on span "REGISTRAR PONTO" at bounding box center [150, 133] width 38 height 6
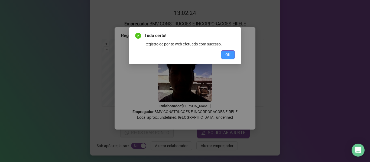
click at [226, 57] on span "OK" at bounding box center [227, 55] width 5 height 6
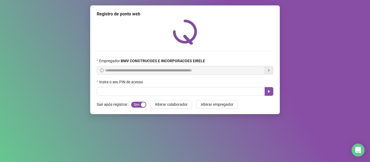
scroll to position [0, 0]
click at [155, 98] on div "**********" at bounding box center [184, 59] width 189 height 109
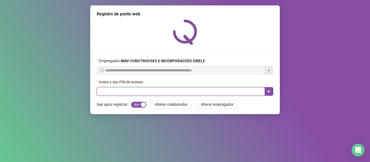
click at [157, 94] on input "text" at bounding box center [181, 91] width 168 height 9
type input "*****"
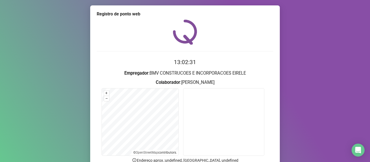
scroll to position [49, 0]
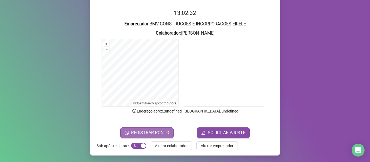
click at [142, 132] on span "REGISTRAR PONTO" at bounding box center [150, 133] width 38 height 6
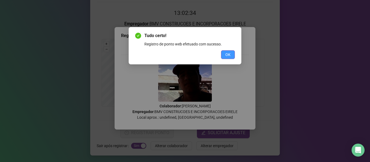
click at [228, 53] on span "OK" at bounding box center [227, 55] width 5 height 6
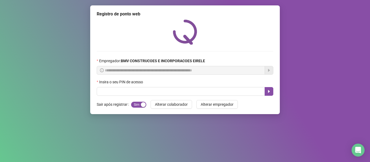
click at [169, 97] on div "**********" at bounding box center [184, 59] width 189 height 109
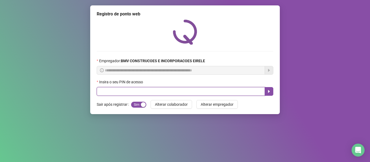
click at [171, 92] on input "text" at bounding box center [181, 91] width 168 height 9
type input "*****"
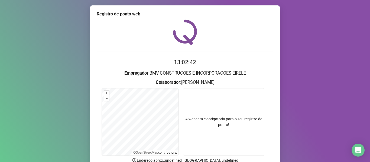
scroll to position [49, 0]
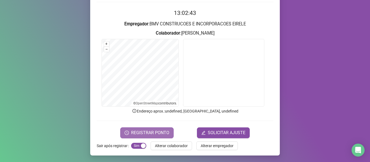
click at [131, 134] on span "REGISTRAR PONTO" at bounding box center [150, 133] width 38 height 6
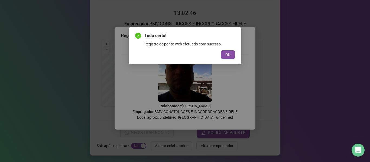
click at [233, 53] on button "OK" at bounding box center [228, 54] width 14 height 9
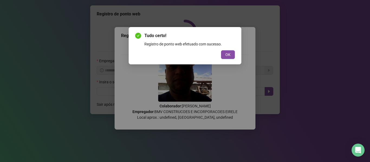
scroll to position [0, 0]
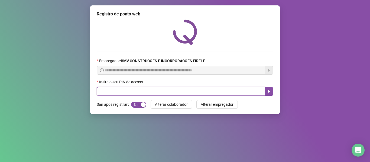
click at [166, 96] on input "text" at bounding box center [181, 91] width 168 height 9
type input "*****"
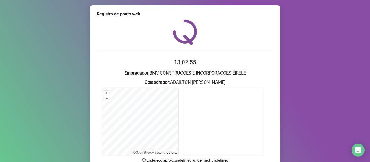
scroll to position [49, 0]
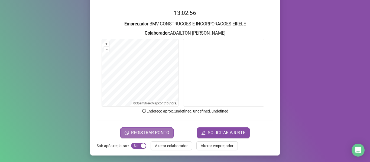
click at [167, 133] on button "REGISTRAR PONTO" at bounding box center [146, 133] width 53 height 11
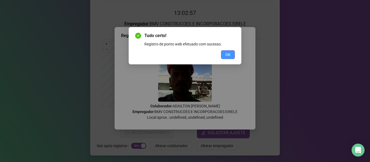
click at [222, 57] on button "OK" at bounding box center [228, 54] width 14 height 9
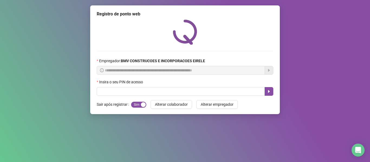
scroll to position [0, 0]
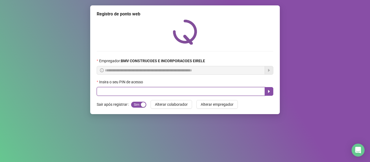
click at [178, 95] on input "text" at bounding box center [181, 91] width 168 height 9
type input "*****"
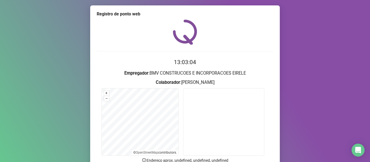
scroll to position [49, 0]
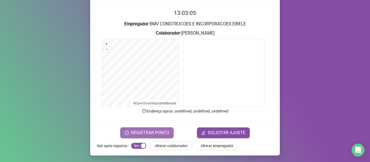
click at [129, 131] on button "REGISTRAR PONTO" at bounding box center [146, 133] width 53 height 11
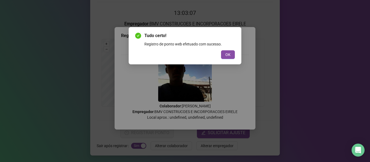
click at [227, 56] on span "OK" at bounding box center [227, 55] width 5 height 6
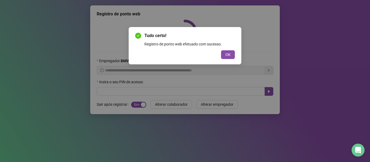
scroll to position [0, 0]
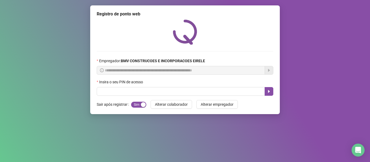
click at [198, 89] on div "Tudo certo! Registro de ponto web efetuado com sucesso. OK" at bounding box center [185, 81] width 370 height 162
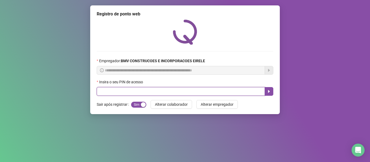
click at [193, 95] on input "text" at bounding box center [181, 91] width 168 height 9
type input "*****"
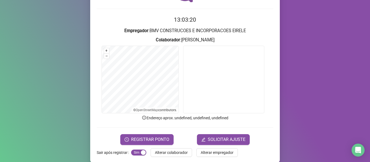
scroll to position [49, 0]
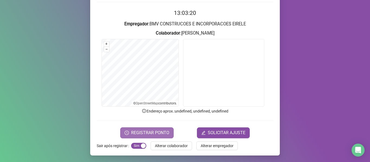
click at [141, 131] on span "REGISTRAR PONTO" at bounding box center [150, 133] width 38 height 6
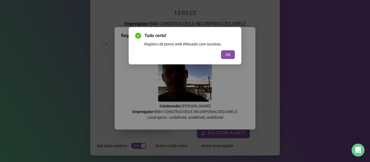
click at [227, 54] on span "OK" at bounding box center [227, 55] width 5 height 6
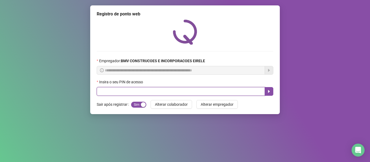
click at [164, 91] on input "text" at bounding box center [181, 91] width 168 height 9
type input "*****"
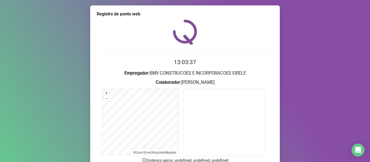
scroll to position [49, 0]
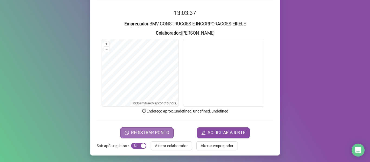
click at [159, 134] on span "REGISTRAR PONTO" at bounding box center [150, 133] width 38 height 6
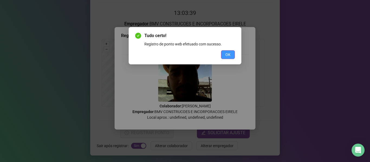
click at [227, 58] on button "OK" at bounding box center [228, 54] width 14 height 9
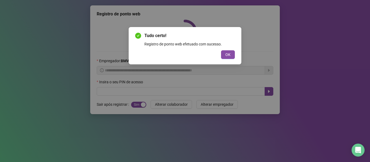
scroll to position [0, 0]
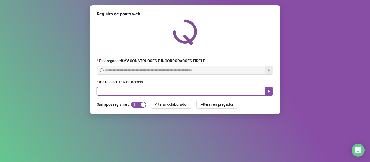
click at [156, 90] on input "text" at bounding box center [181, 91] width 168 height 9
type input "*****"
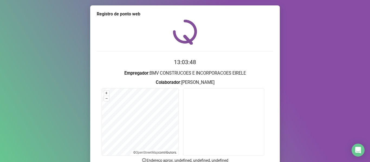
scroll to position [49, 0]
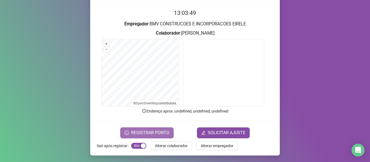
click at [161, 132] on span "REGISTRAR PONTO" at bounding box center [150, 133] width 38 height 6
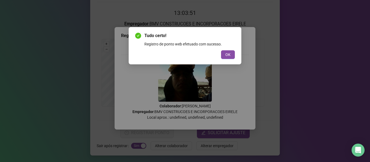
click at [231, 58] on button "OK" at bounding box center [228, 54] width 14 height 9
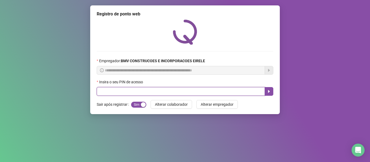
click at [165, 92] on input "text" at bounding box center [181, 91] width 168 height 9
type input "*****"
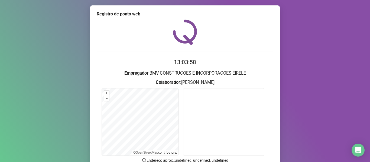
scroll to position [49, 0]
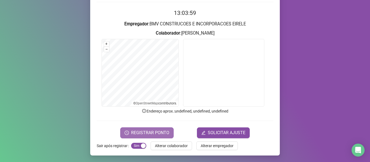
click at [156, 131] on span "REGISTRAR PONTO" at bounding box center [150, 133] width 38 height 6
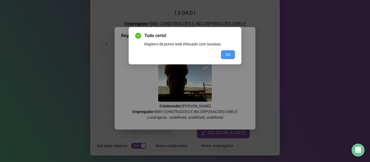
click at [230, 55] on span "OK" at bounding box center [227, 55] width 5 height 6
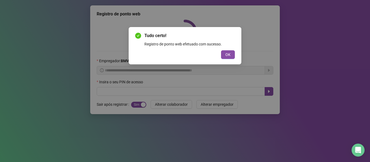
scroll to position [0, 0]
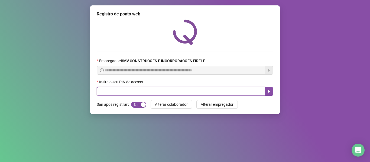
click at [142, 93] on input "text" at bounding box center [181, 91] width 168 height 9
type input "*****"
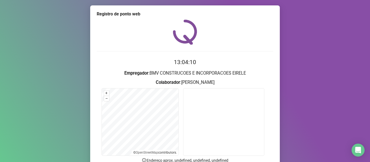
click at [352, 68] on div "Registro de ponto web 13:04:10 Empregador : BMV CONSTRUCOES E INCORPORACOES EIR…" at bounding box center [185, 81] width 370 height 162
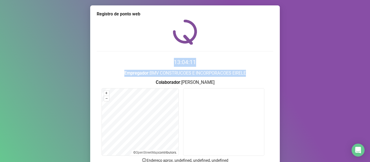
scroll to position [49, 0]
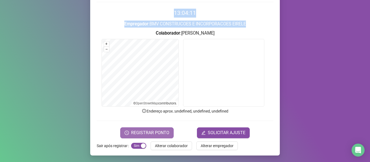
click at [157, 134] on span "REGISTRAR PONTO" at bounding box center [150, 133] width 38 height 6
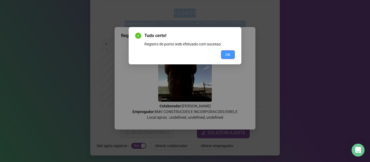
click at [225, 53] on button "OK" at bounding box center [228, 54] width 14 height 9
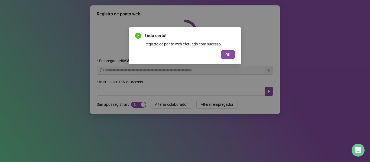
scroll to position [0, 0]
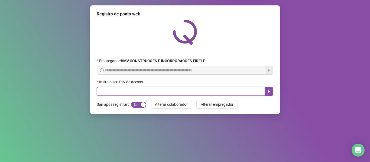
click at [138, 90] on input "text" at bounding box center [181, 91] width 168 height 9
type input "*****"
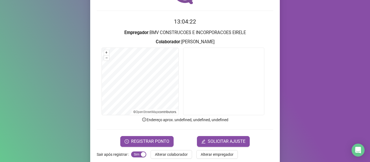
scroll to position [49, 0]
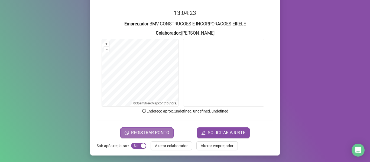
click at [149, 130] on span "REGISTRAR PONTO" at bounding box center [150, 133] width 38 height 6
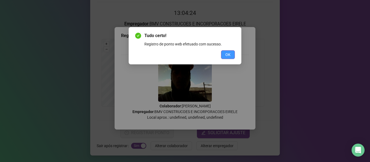
click at [227, 54] on span "OK" at bounding box center [227, 55] width 5 height 6
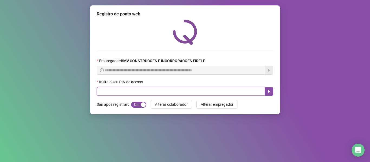
click at [149, 89] on input "text" at bounding box center [181, 91] width 168 height 9
type input "*****"
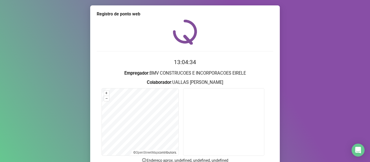
scroll to position [49, 0]
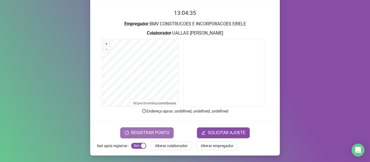
click at [161, 137] on button "REGISTRAR PONTO" at bounding box center [146, 133] width 53 height 11
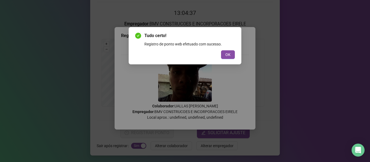
click at [227, 54] on span "OK" at bounding box center [227, 55] width 5 height 6
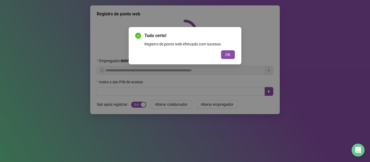
scroll to position [0, 0]
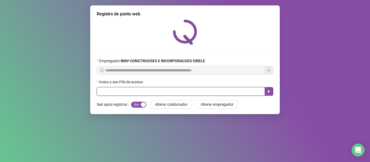
click at [148, 93] on input "text" at bounding box center [181, 91] width 168 height 9
type input "*****"
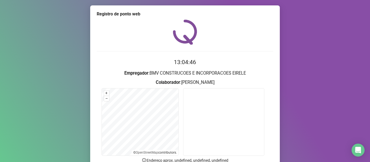
scroll to position [49, 0]
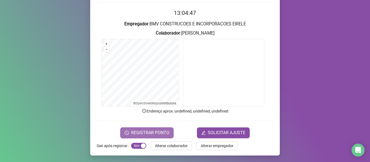
click at [136, 133] on span "REGISTRAR PONTO" at bounding box center [150, 133] width 38 height 6
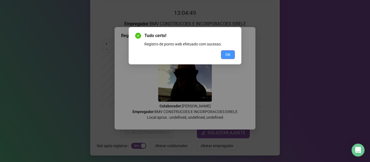
click at [229, 56] on span "OK" at bounding box center [227, 55] width 5 height 6
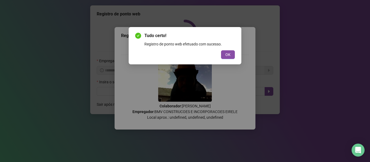
scroll to position [0, 0]
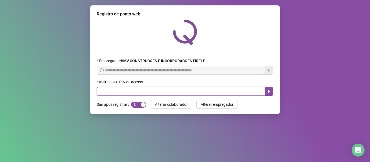
click at [111, 92] on input "text" at bounding box center [181, 91] width 168 height 9
type input "*****"
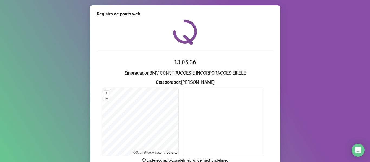
scroll to position [49, 0]
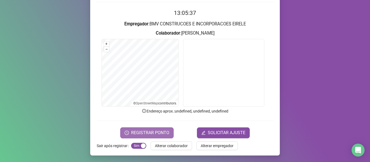
click at [160, 132] on span "REGISTRAR PONTO" at bounding box center [150, 133] width 38 height 6
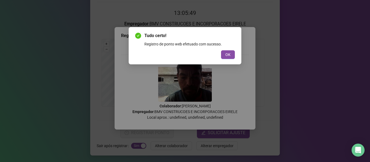
click at [228, 54] on span "OK" at bounding box center [227, 55] width 5 height 6
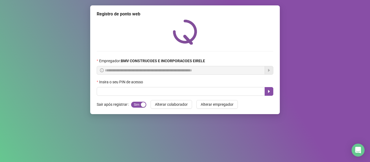
click at [195, 97] on div "**********" at bounding box center [184, 59] width 189 height 109
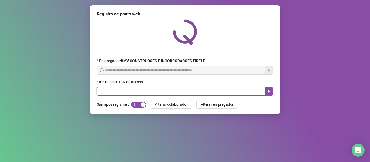
click at [197, 91] on input "text" at bounding box center [181, 91] width 168 height 9
